Goal: Task Accomplishment & Management: Use online tool/utility

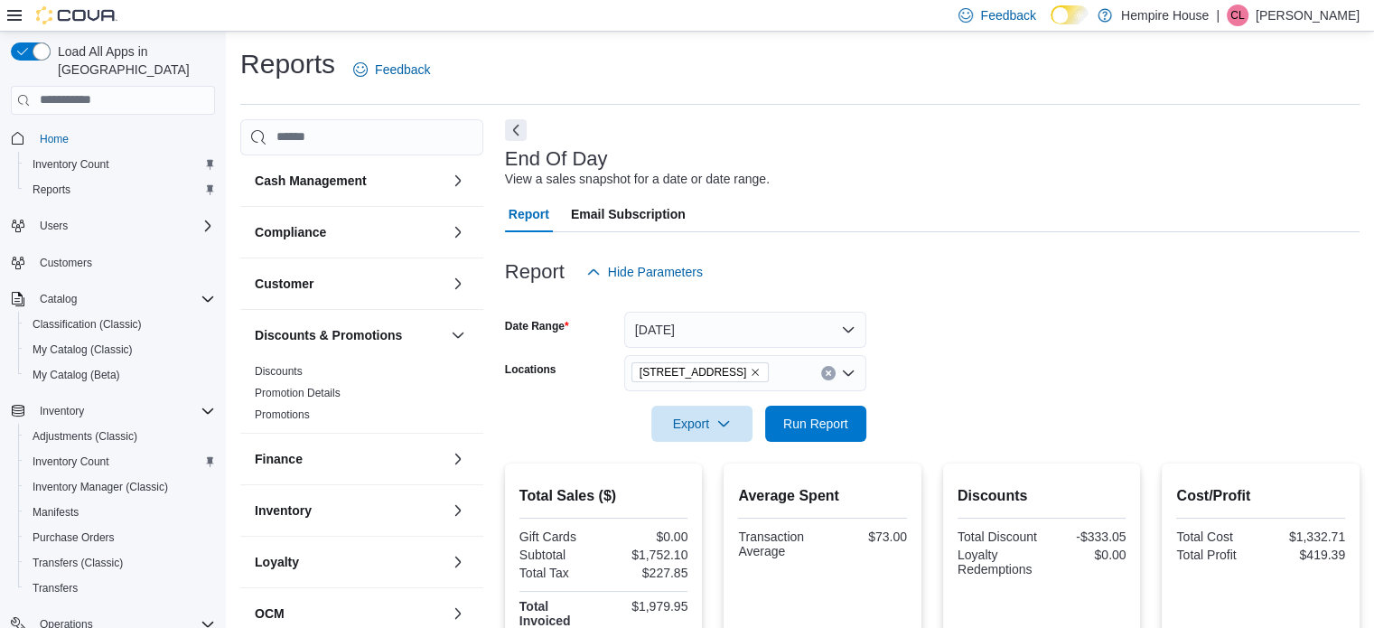
scroll to position [206, 0]
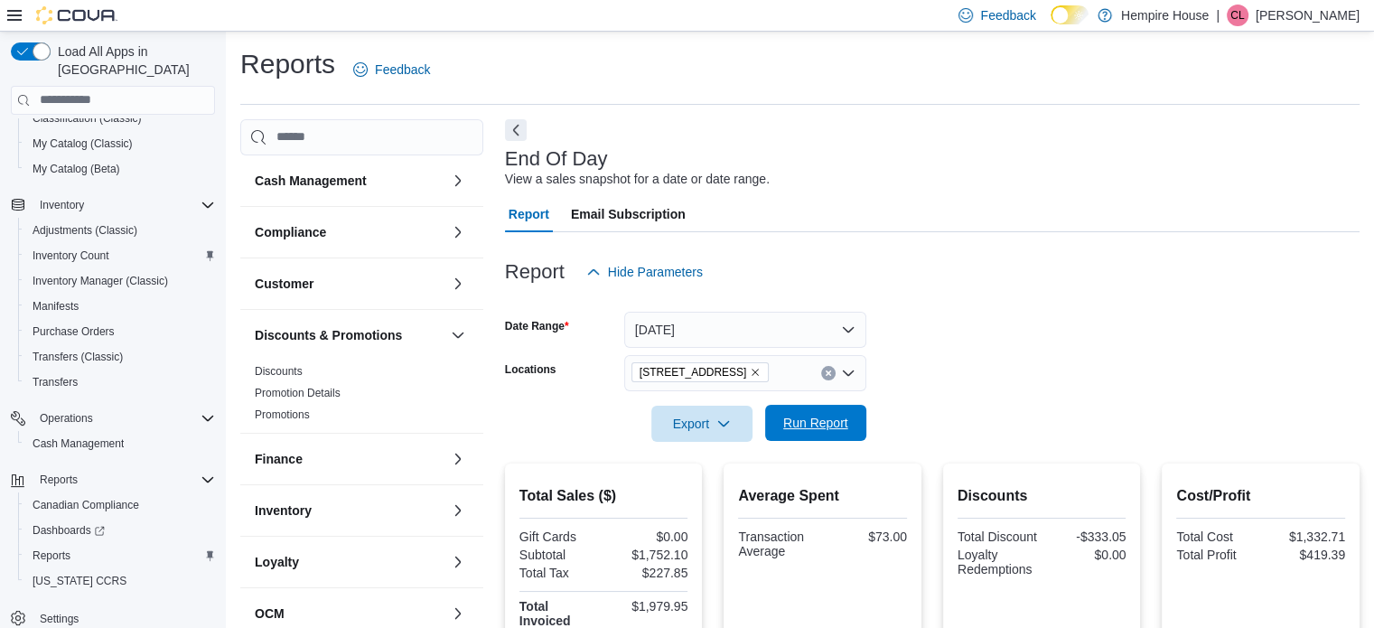
click at [808, 423] on span "Run Report" at bounding box center [815, 423] width 65 height 18
click at [830, 369] on icon "Clear input" at bounding box center [828, 372] width 7 height 7
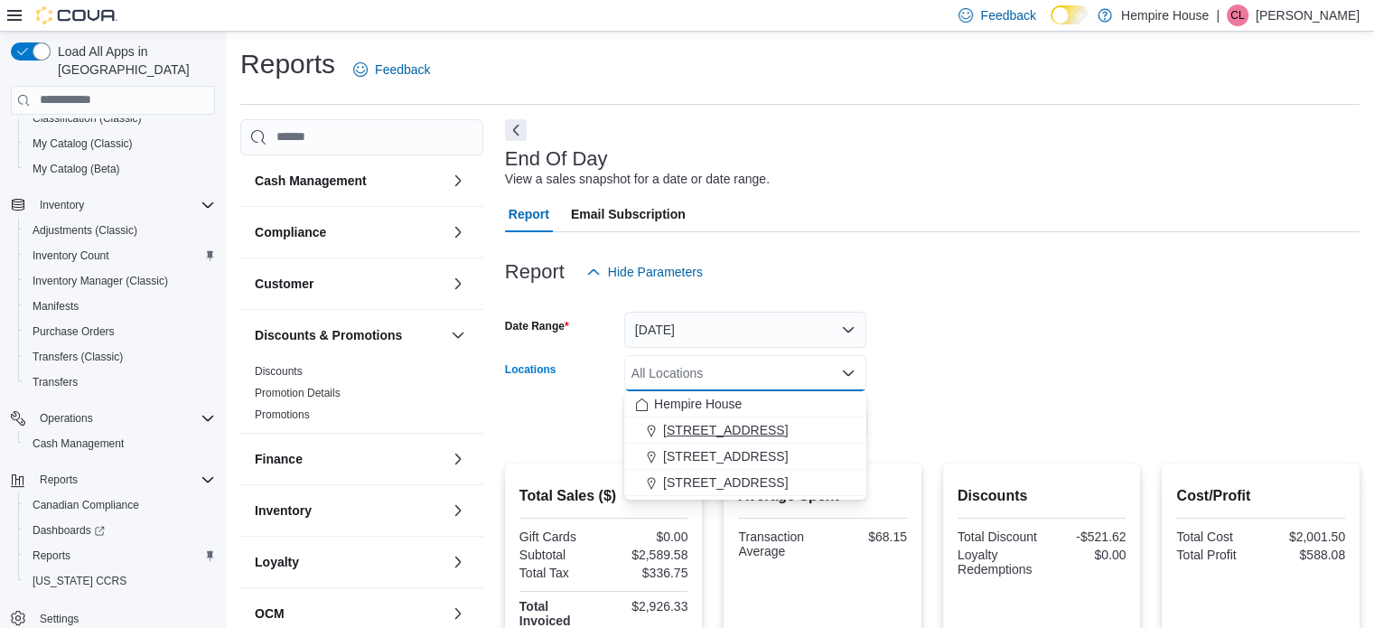
click at [723, 424] on span "18 Mill Street West" at bounding box center [725, 430] width 125 height 18
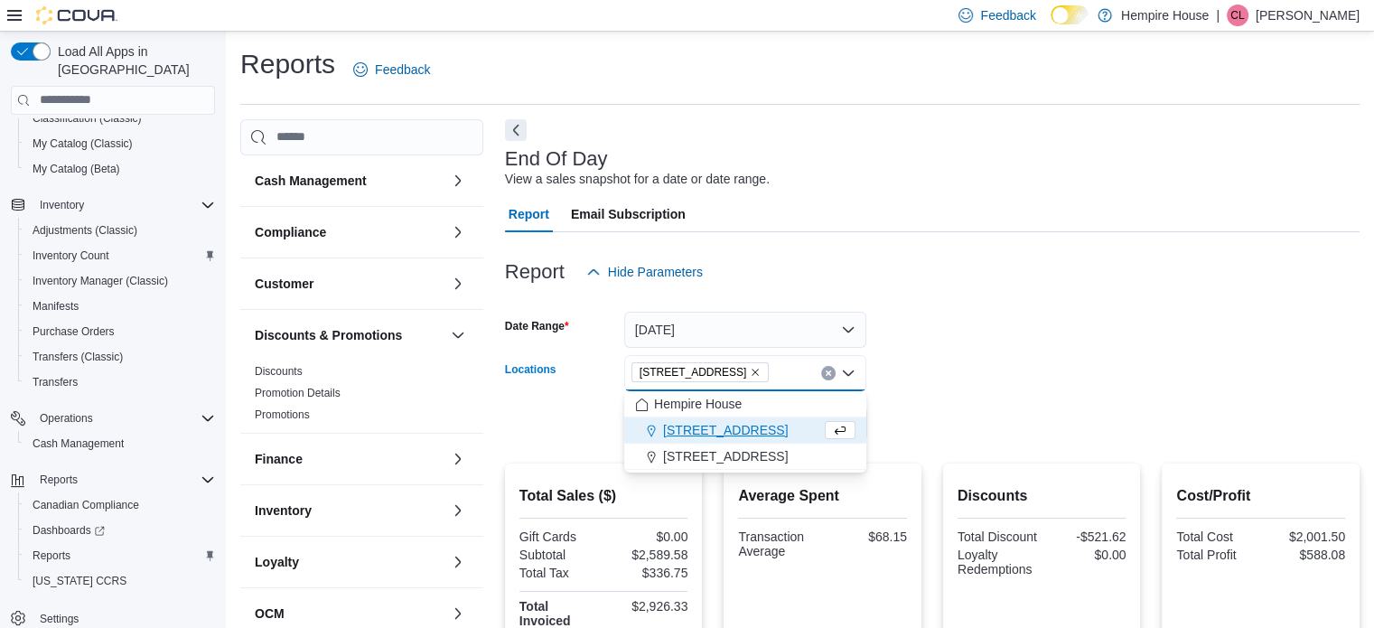
click at [1019, 400] on div at bounding box center [932, 398] width 854 height 14
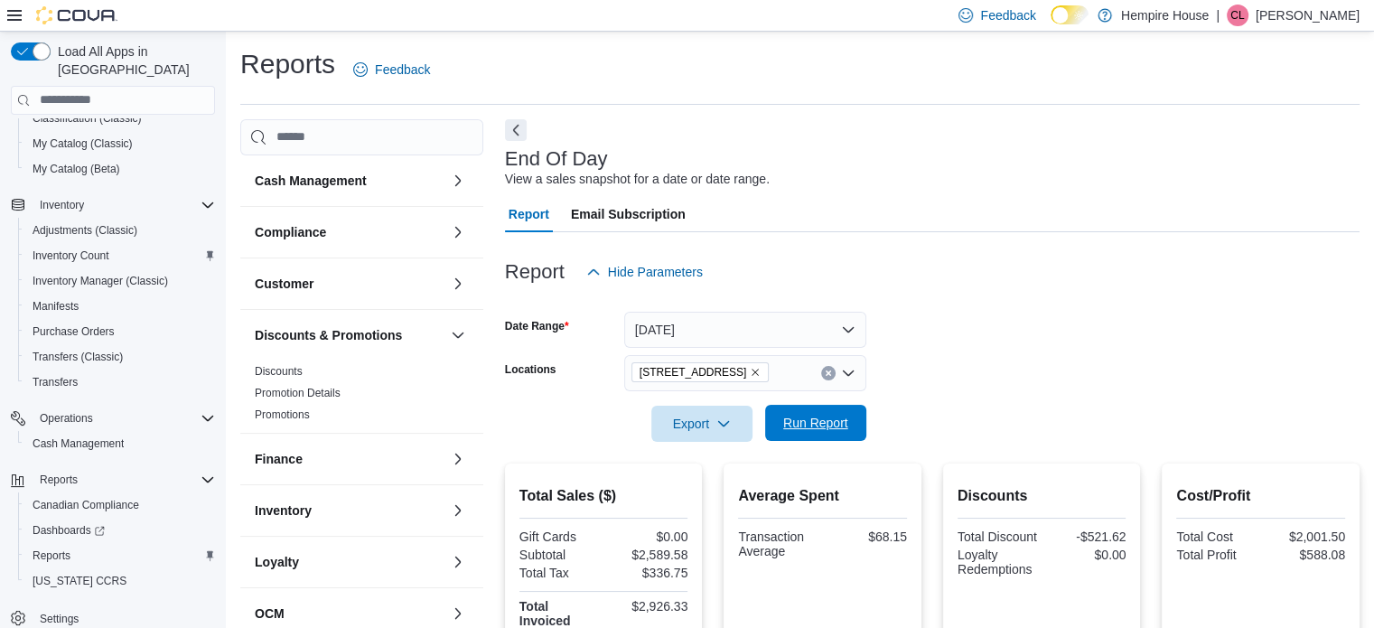
click at [795, 426] on span "Run Report" at bounding box center [815, 423] width 65 height 18
click at [827, 374] on icon "Clear input" at bounding box center [828, 372] width 7 height 7
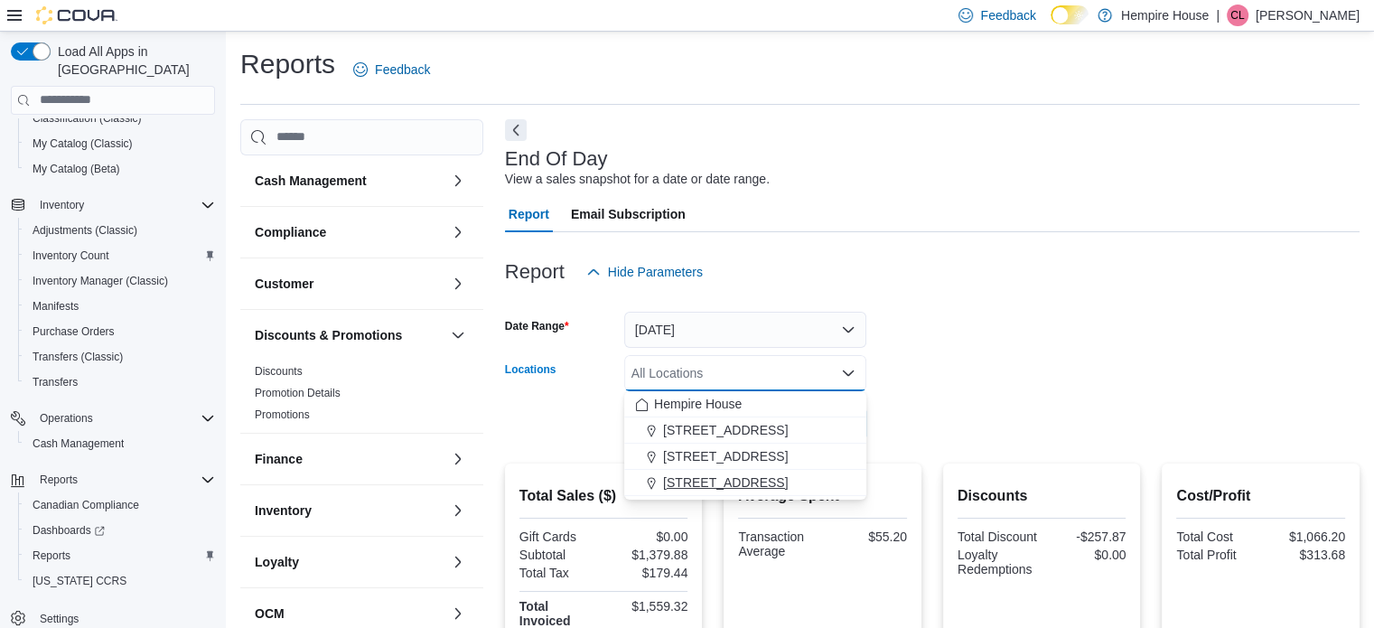
click at [732, 478] on span "59 First Street" at bounding box center [725, 482] width 125 height 18
click at [945, 406] on form "Date Range Today Locations 59 First Street Combo box. Selected. 59 First Street…" at bounding box center [932, 366] width 854 height 152
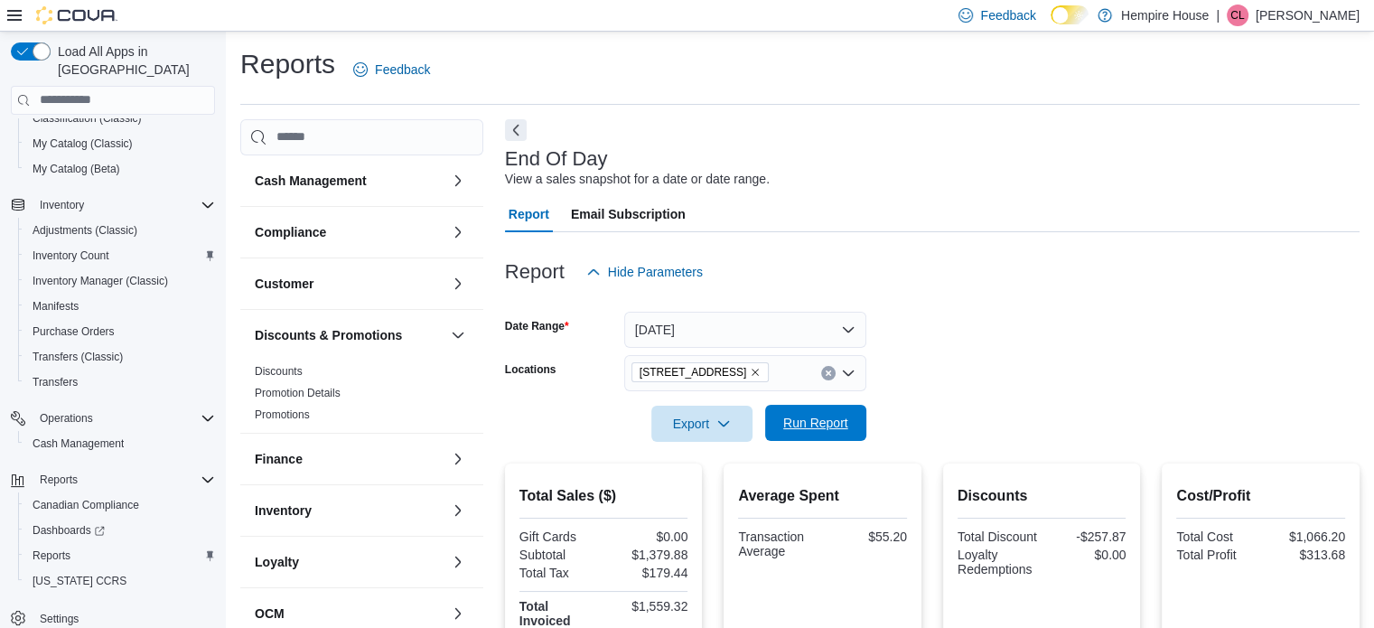
click at [813, 425] on span "Run Report" at bounding box center [815, 423] width 65 height 18
click at [825, 375] on icon "Clear input" at bounding box center [828, 372] width 7 height 7
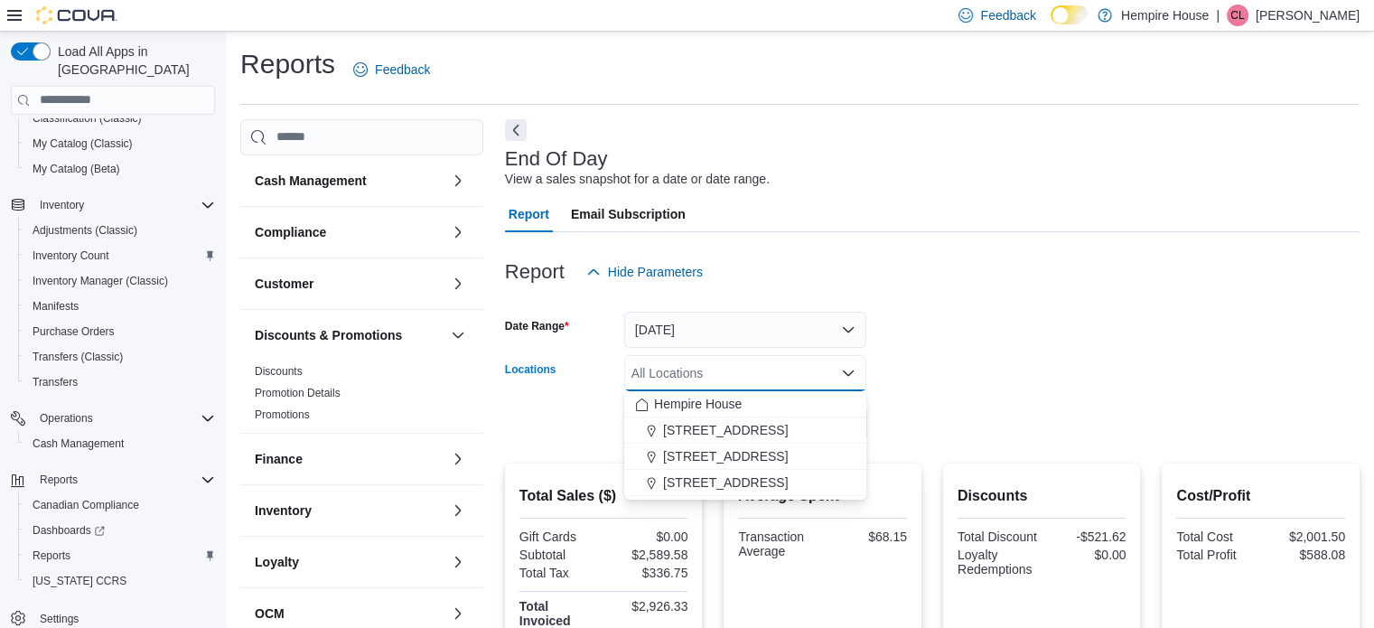
click at [947, 367] on form "Date Range Today Locations All Locations Combo box. Selected. Combo box input. …" at bounding box center [932, 366] width 854 height 152
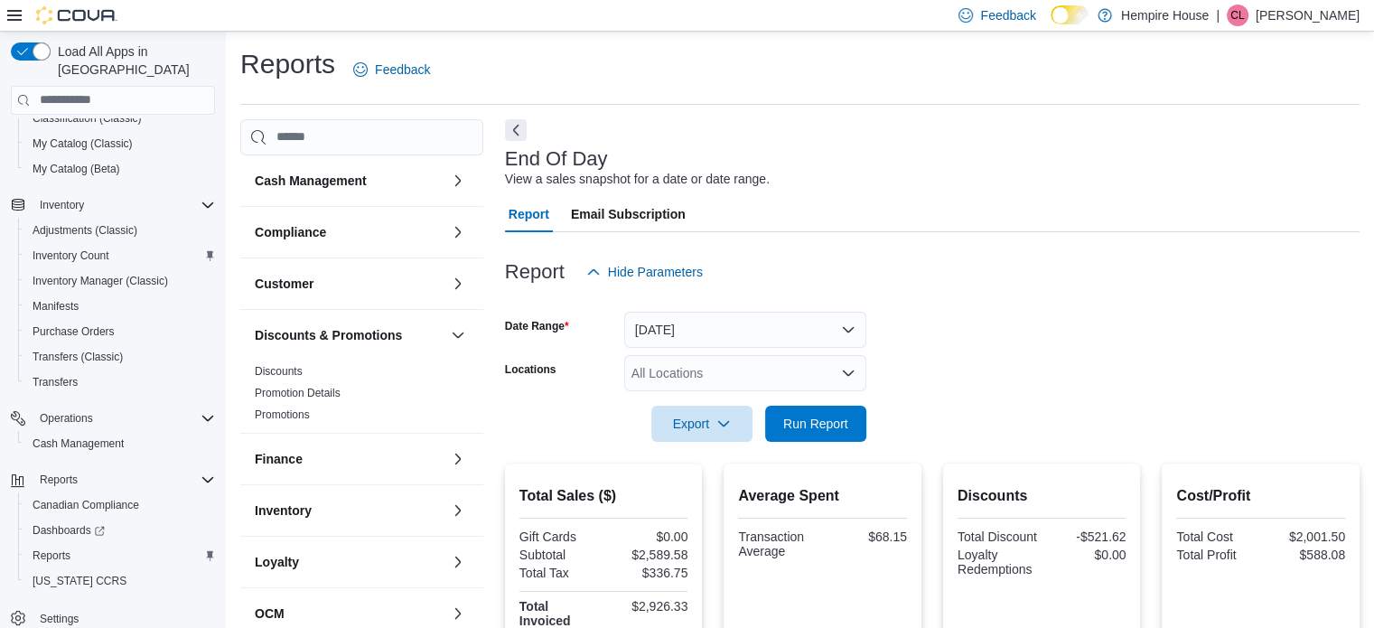
click at [1314, 14] on p "Chris Lochan" at bounding box center [1307, 16] width 104 height 22
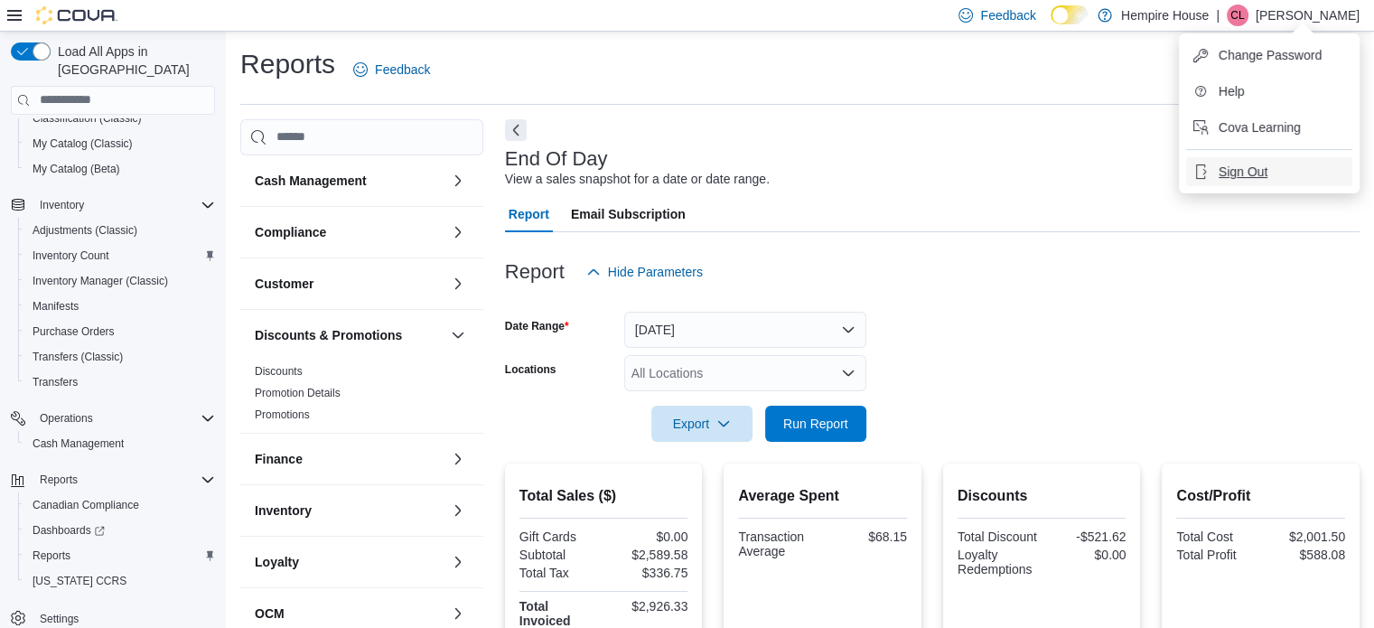
click at [1246, 173] on span "Sign Out" at bounding box center [1242, 172] width 49 height 18
